Goal: Task Accomplishment & Management: Use online tool/utility

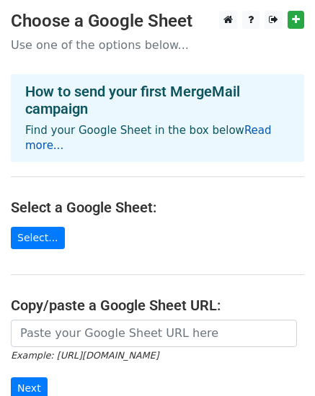
click at [256, 131] on link "Read more..." at bounding box center [148, 138] width 246 height 28
click at [16, 40] on p "Use one of the options below..." at bounding box center [157, 44] width 293 height 15
click at [165, 43] on p "Use one of the options below..." at bounding box center [157, 44] width 293 height 15
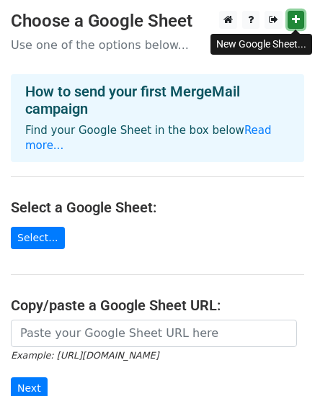
click at [294, 21] on icon at bounding box center [296, 19] width 8 height 10
click at [73, 43] on p "Use one of the options below..." at bounding box center [157, 44] width 293 height 15
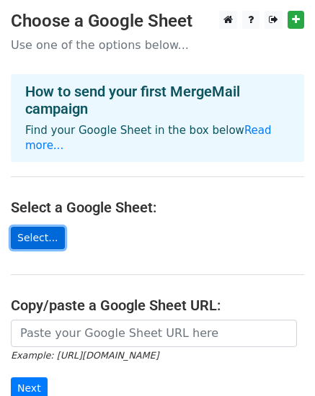
click at [29, 227] on link "Select..." at bounding box center [38, 238] width 54 height 22
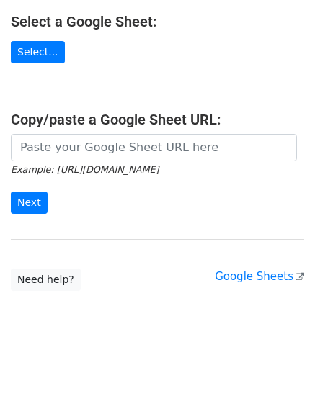
scroll to position [181, 0]
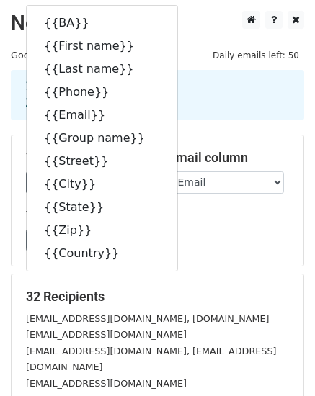
click at [209, 226] on div "Templates Load... No templates saved Save" at bounding box center [157, 230] width 284 height 44
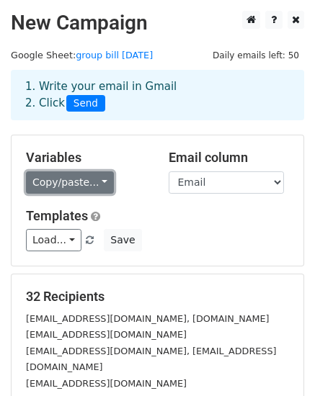
click at [96, 187] on link "Copy/paste..." at bounding box center [70, 182] width 88 height 22
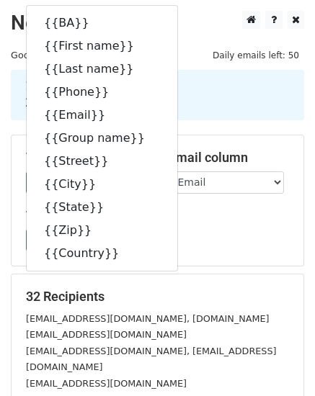
click at [204, 227] on div "Templates Load... No templates saved Save" at bounding box center [157, 230] width 284 height 44
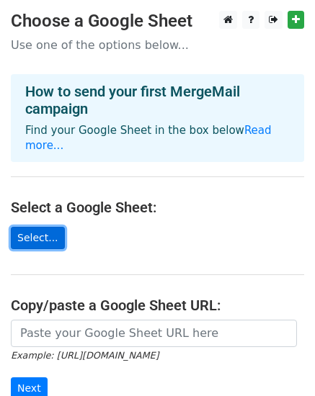
click at [45, 227] on link "Select..." at bounding box center [38, 238] width 54 height 22
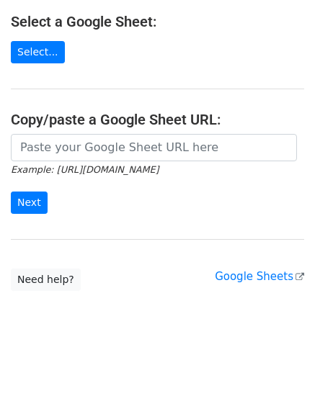
scroll to position [181, 0]
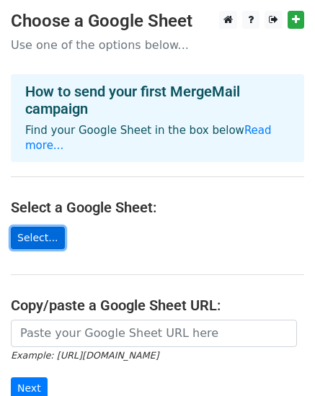
click at [43, 227] on link "Select..." at bounding box center [38, 238] width 54 height 22
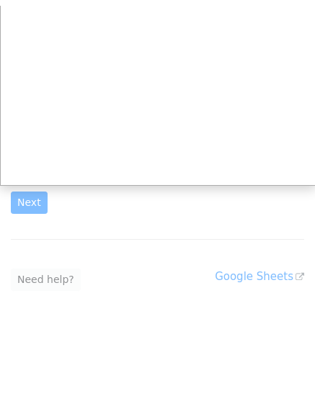
scroll to position [181, 0]
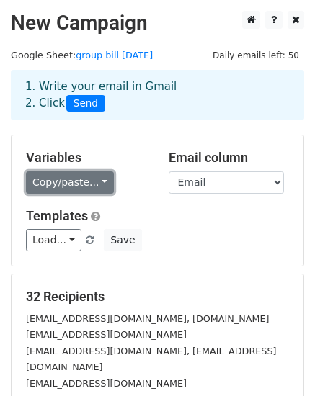
click at [96, 184] on link "Copy/paste..." at bounding box center [70, 182] width 88 height 22
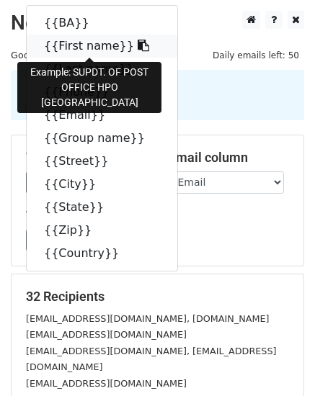
click at [83, 42] on link "{{First name}}" at bounding box center [102, 46] width 150 height 23
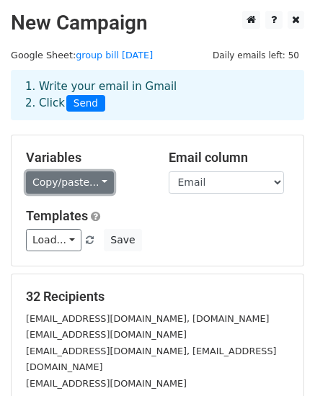
click at [93, 184] on link "Copy/paste..." at bounding box center [70, 182] width 88 height 22
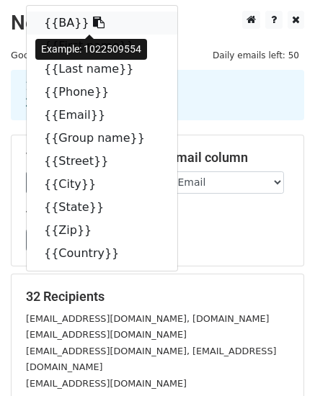
click at [73, 24] on link "{{BA}}" at bounding box center [102, 23] width 150 height 23
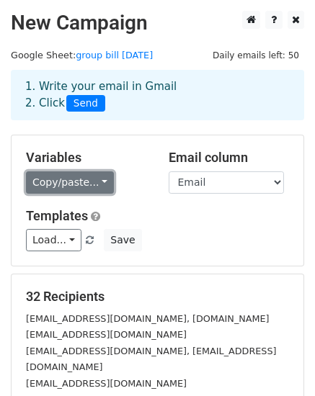
click at [97, 185] on link "Copy/paste..." at bounding box center [70, 182] width 88 height 22
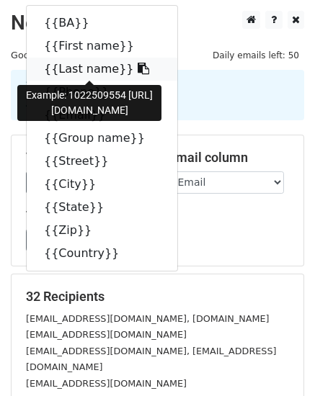
click at [137, 67] on icon at bounding box center [143, 69] width 12 height 12
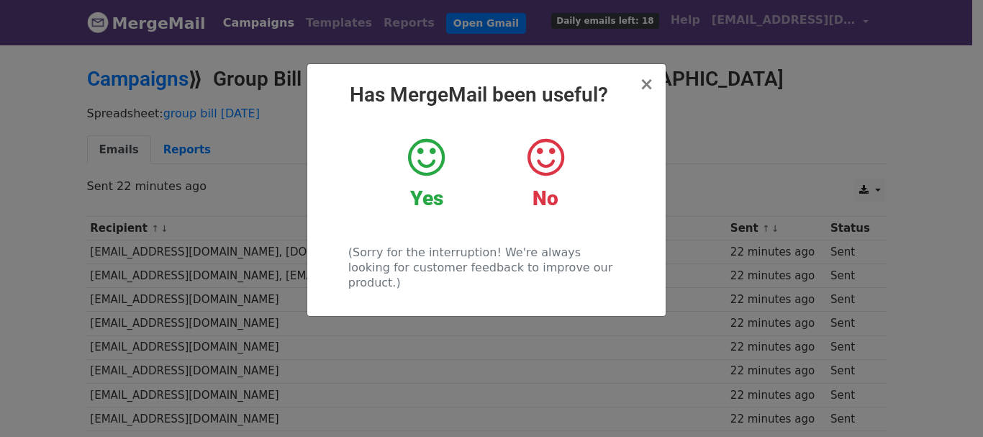
click at [422, 154] on icon at bounding box center [426, 157] width 37 height 43
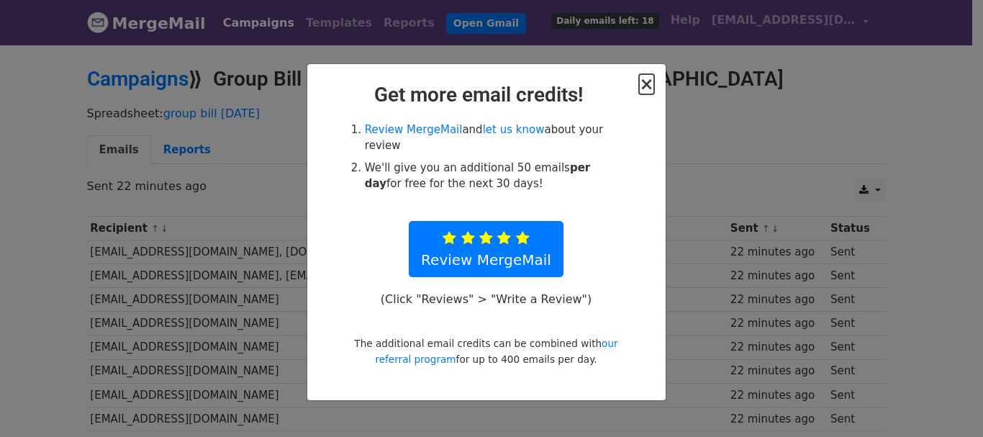
click at [645, 86] on span "×" at bounding box center [646, 84] width 14 height 20
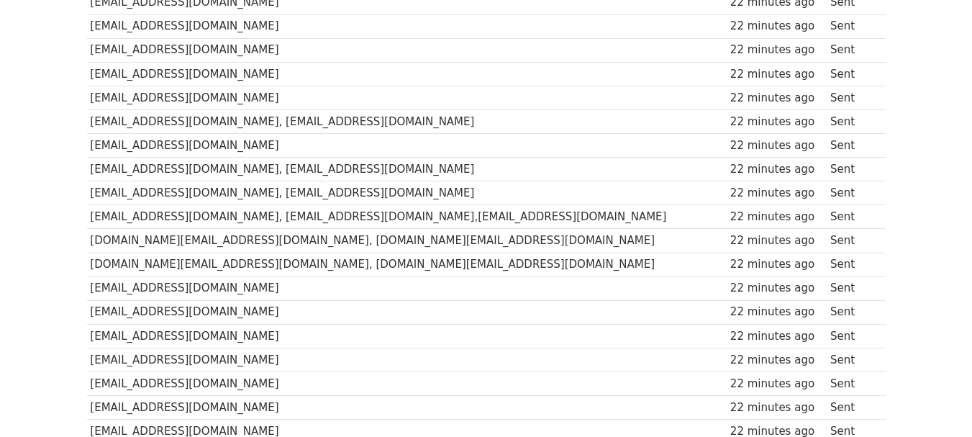
scroll to position [72, 0]
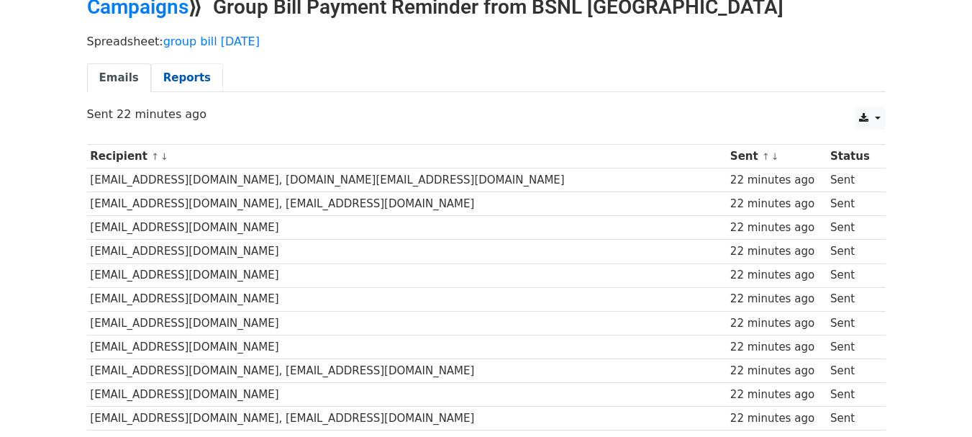
click at [177, 73] on link "Reports" at bounding box center [187, 78] width 72 height 30
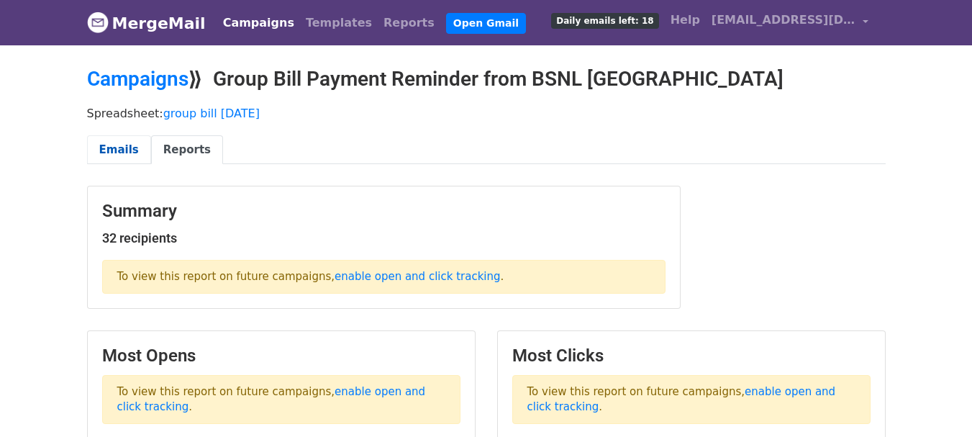
click at [127, 148] on link "Emails" at bounding box center [119, 150] width 64 height 30
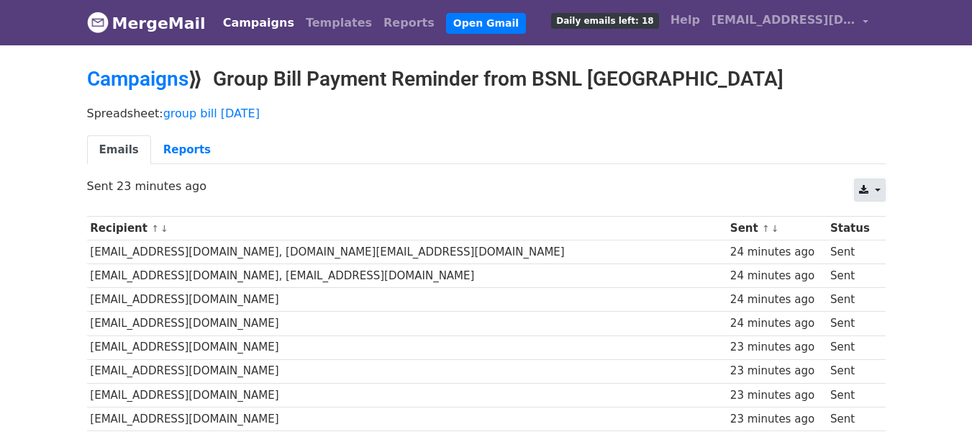
click at [870, 190] on link at bounding box center [869, 190] width 31 height 23
click at [885, 246] on link "Excel" at bounding box center [887, 246] width 65 height 23
